Goal: Find specific page/section: Find specific page/section

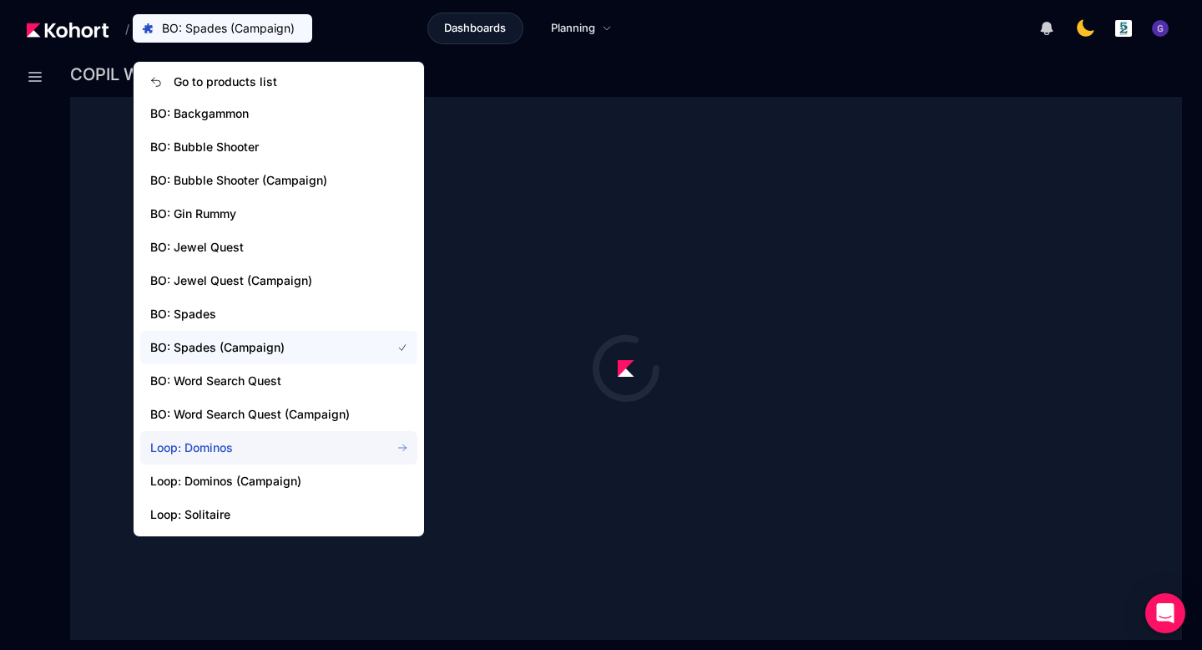
click at [178, 441] on span "Loop: Dominos" at bounding box center [260, 447] width 220 height 17
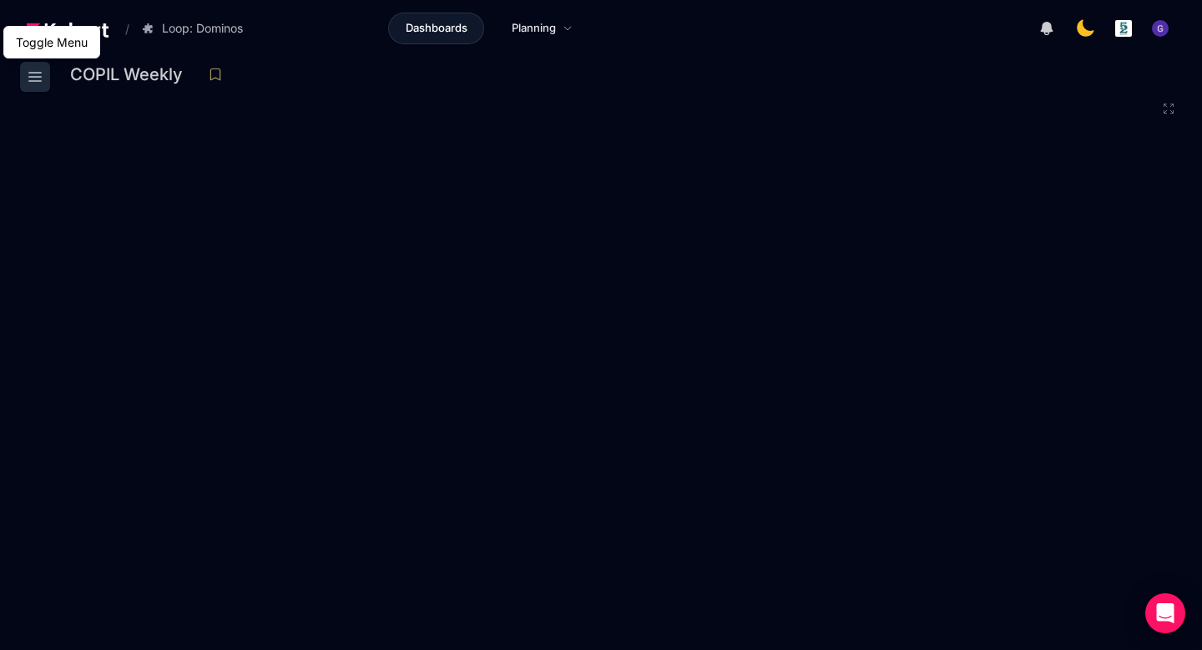
click at [37, 82] on icon at bounding box center [35, 77] width 20 height 20
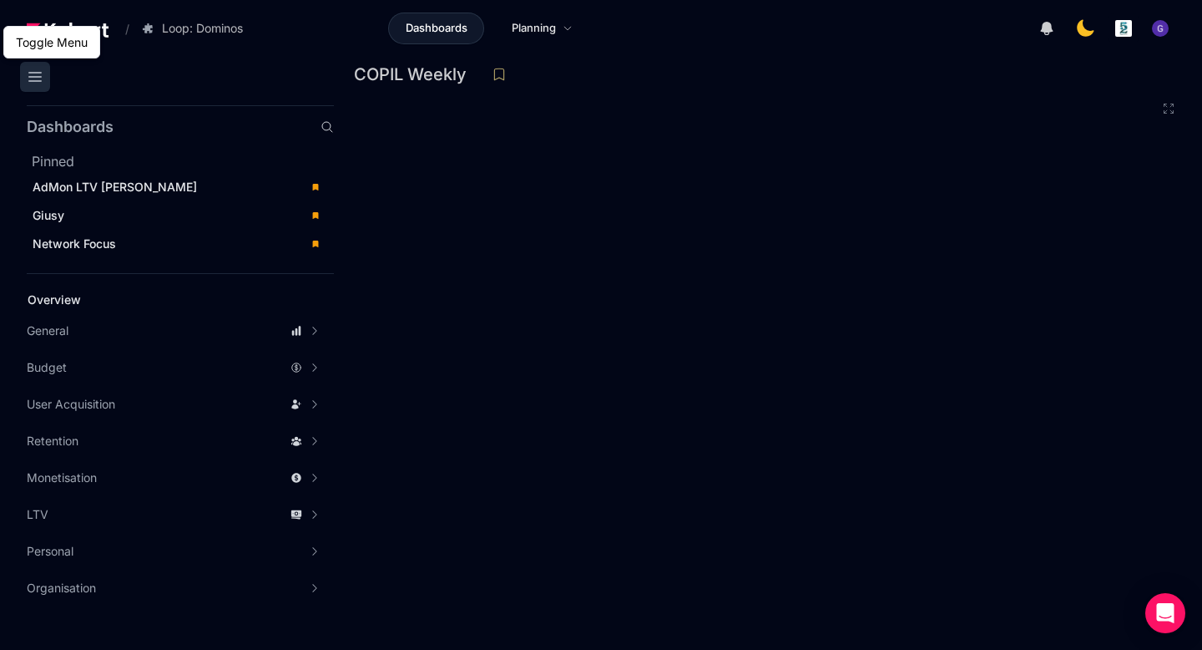
click at [37, 82] on icon at bounding box center [35, 77] width 20 height 20
click at [41, 73] on icon at bounding box center [35, 77] width 20 height 20
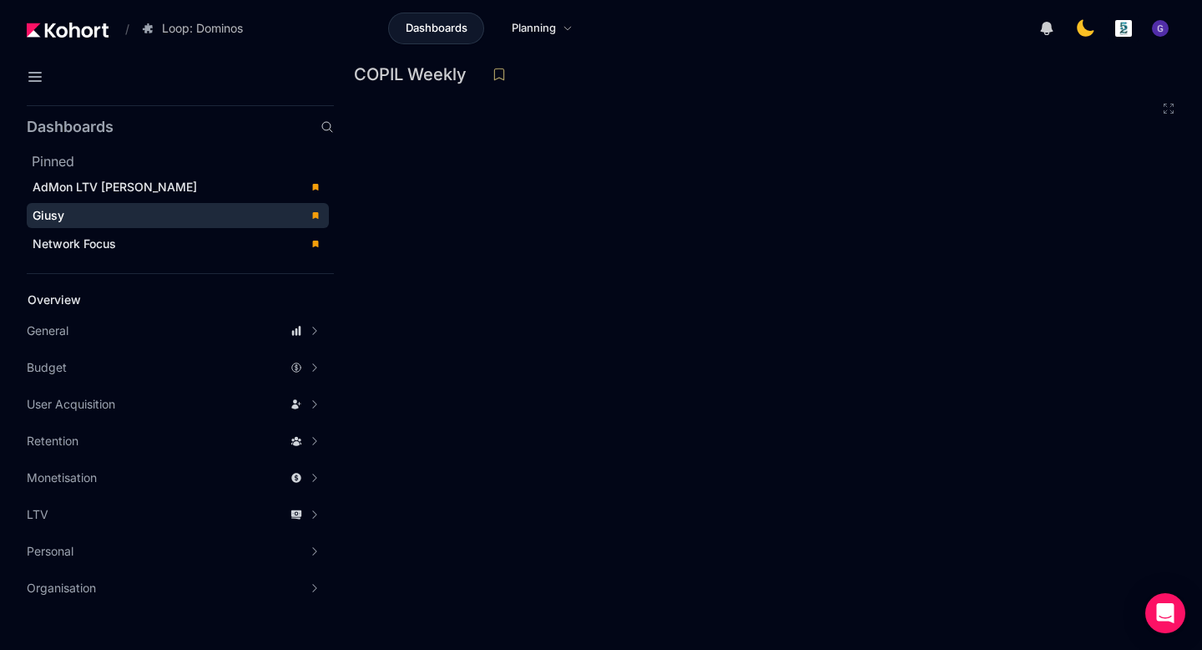
click at [83, 221] on div "Giusy" at bounding box center [166, 215] width 267 height 17
